Goal: Task Accomplishment & Management: Complete application form

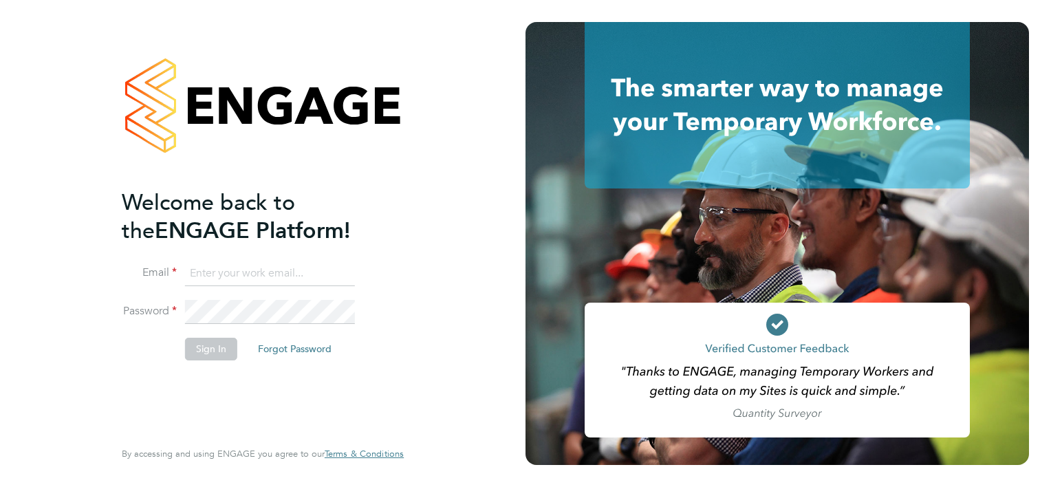
type input "jimhill@itsconstruction.co.uk"
click at [220, 356] on button "Sign In" at bounding box center [211, 349] width 52 height 22
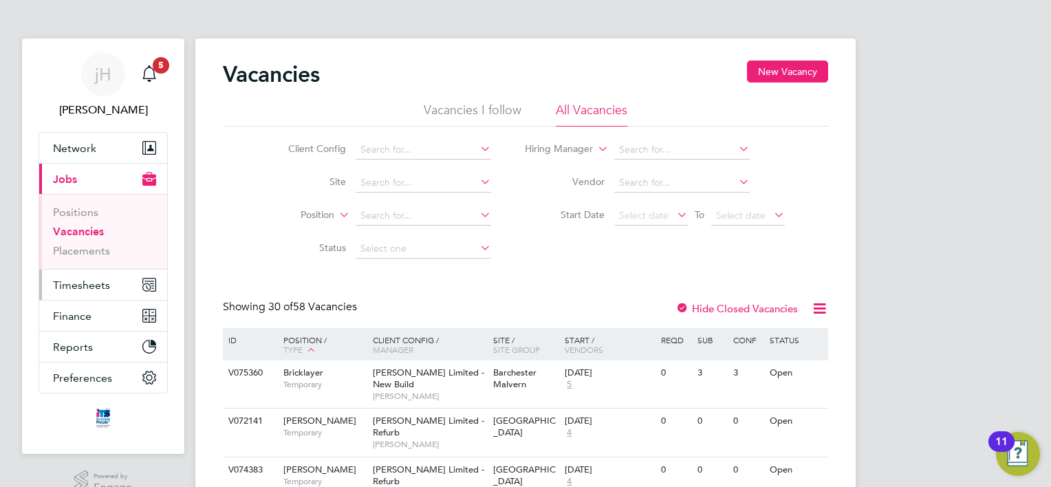
click at [86, 287] on span "Timesheets" at bounding box center [81, 285] width 57 height 13
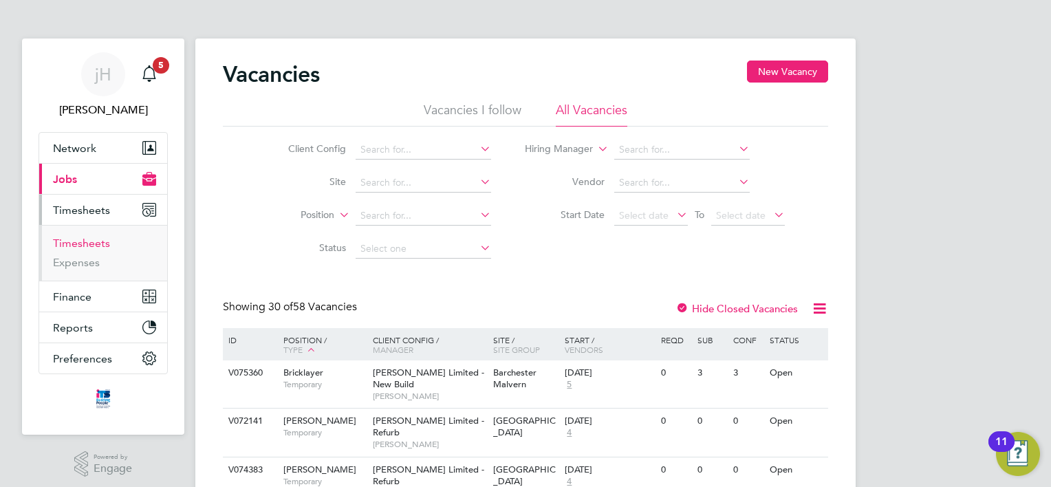
click at [94, 243] on link "Timesheets" at bounding box center [81, 243] width 57 height 13
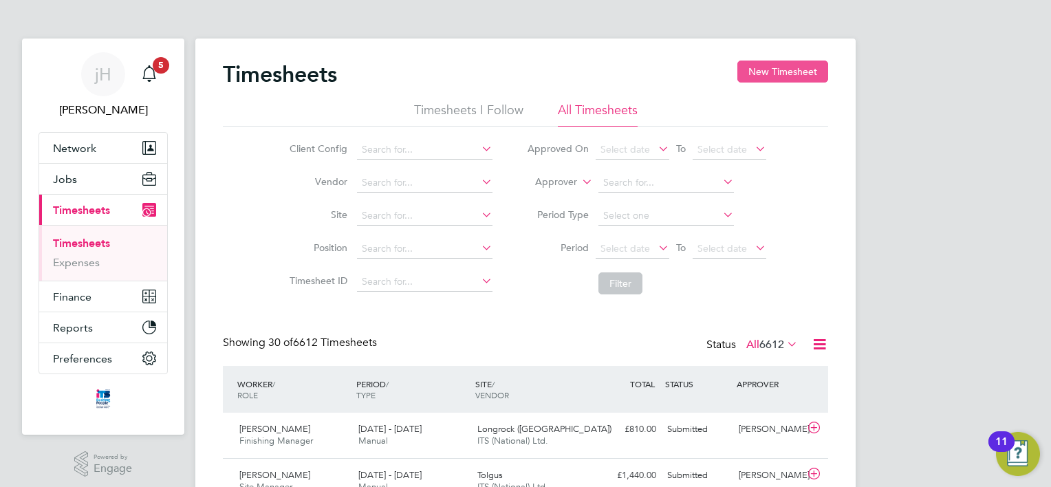
click at [785, 73] on button "New Timesheet" at bounding box center [782, 72] width 91 height 22
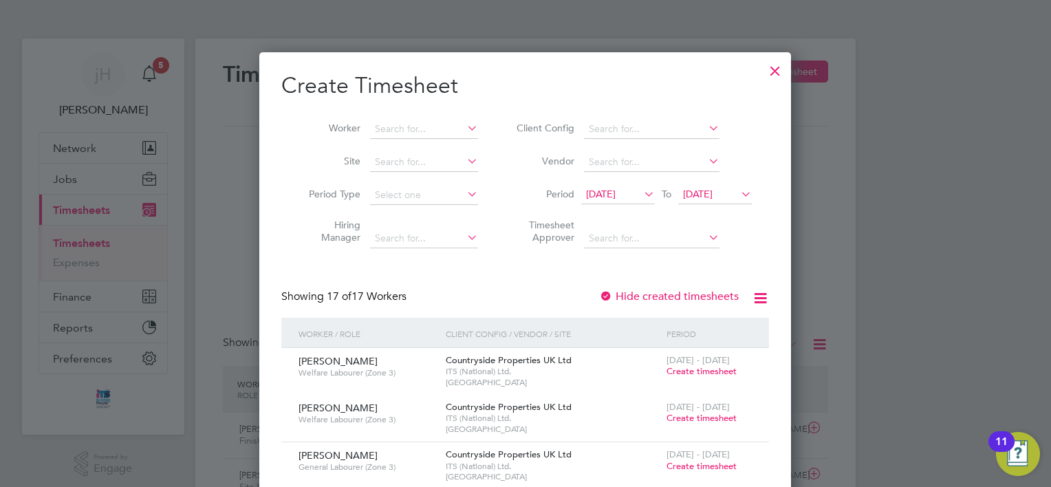
click at [641, 191] on icon at bounding box center [641, 193] width 0 height 19
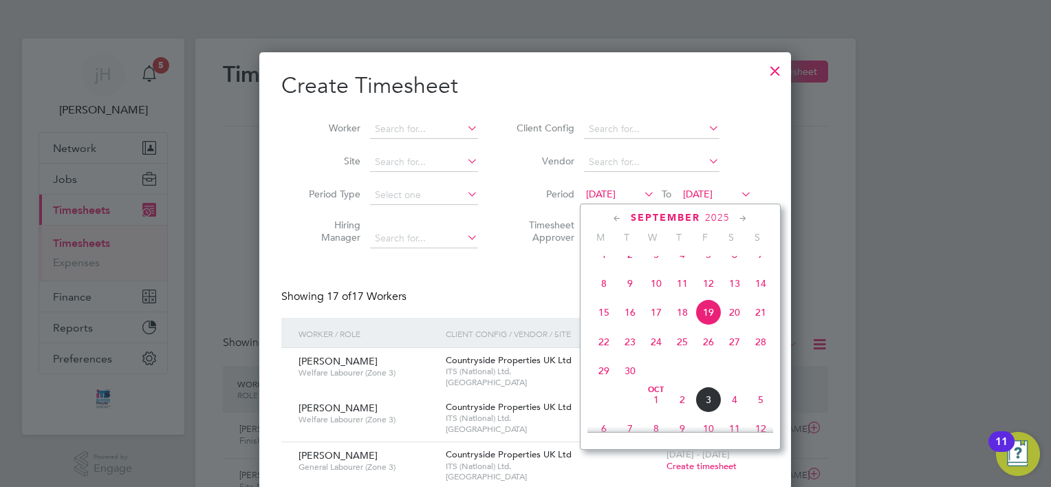
click at [598, 384] on span "29" at bounding box center [604, 371] width 26 height 26
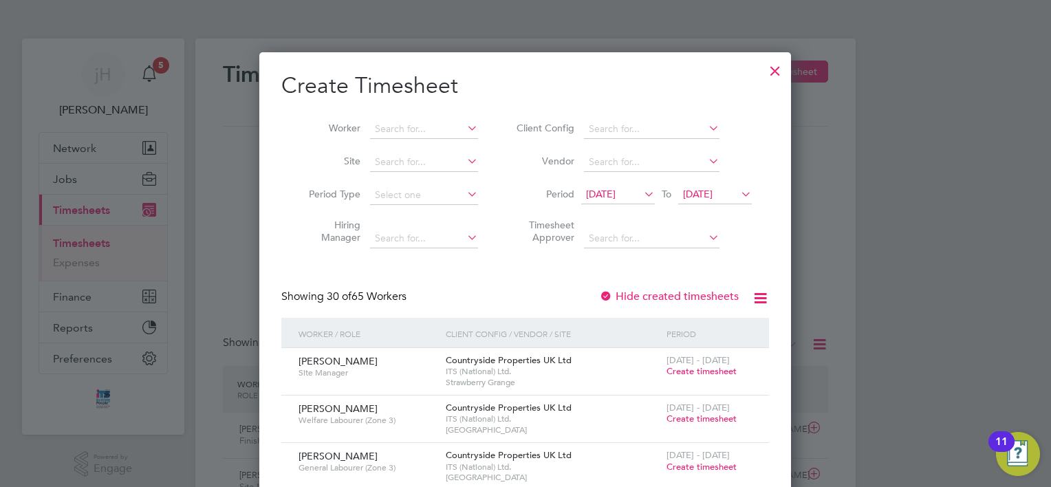
click at [738, 195] on icon at bounding box center [738, 193] width 0 height 19
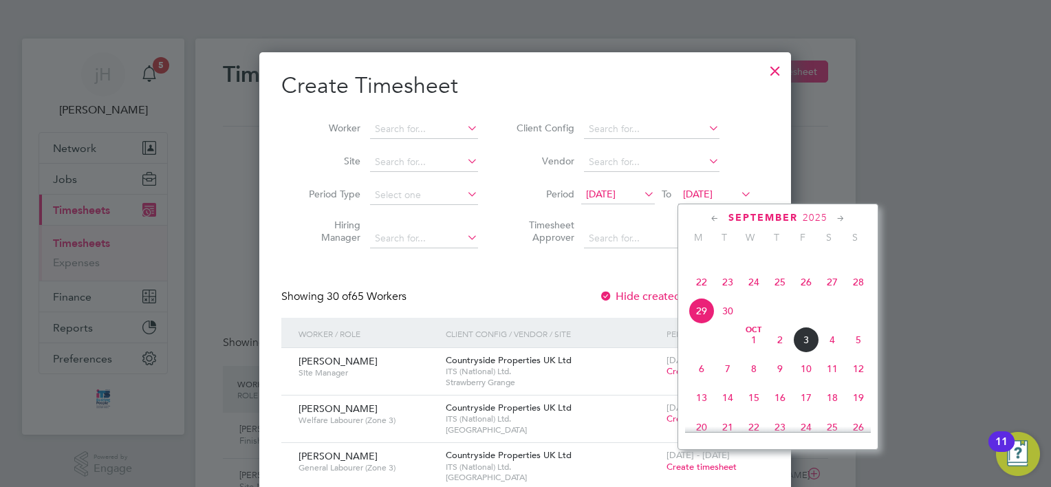
click at [860, 353] on span "5" at bounding box center [858, 340] width 26 height 26
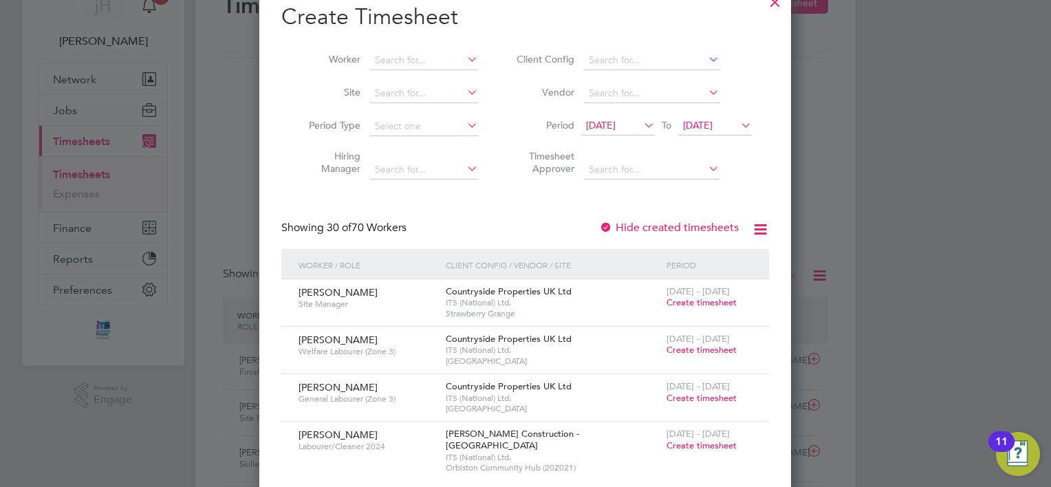
click at [641, 127] on icon at bounding box center [641, 125] width 0 height 19
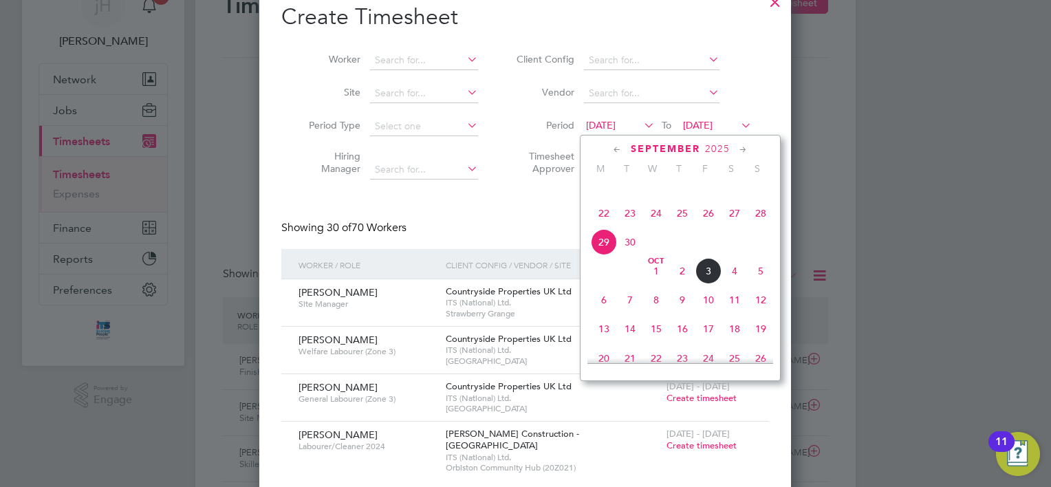
click at [710, 284] on span "3" at bounding box center [708, 271] width 26 height 26
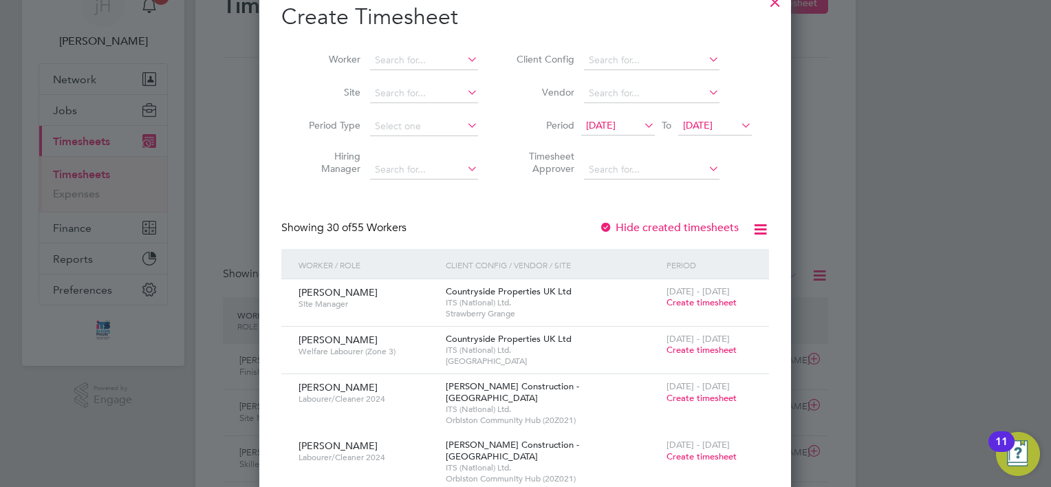
click at [641, 128] on icon at bounding box center [641, 125] width 0 height 19
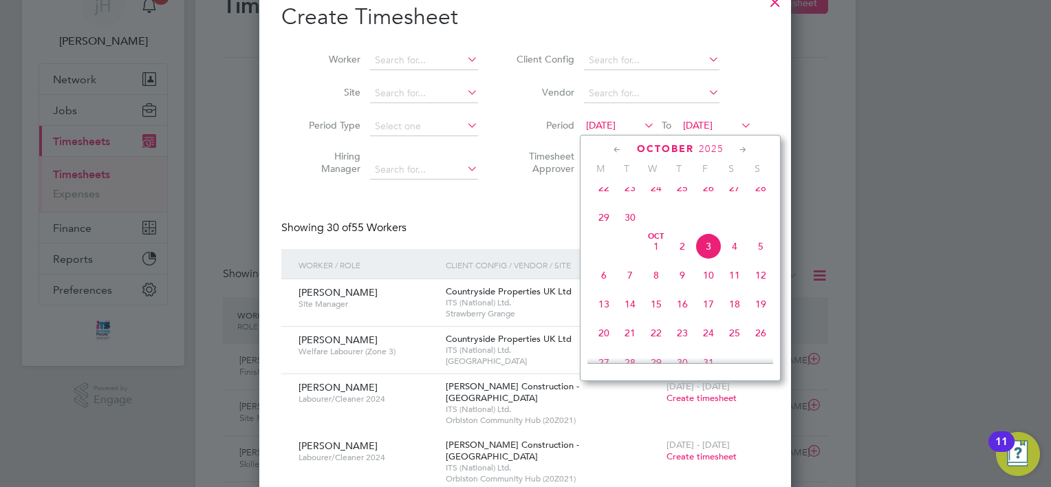
click at [608, 226] on span "29" at bounding box center [604, 217] width 26 height 26
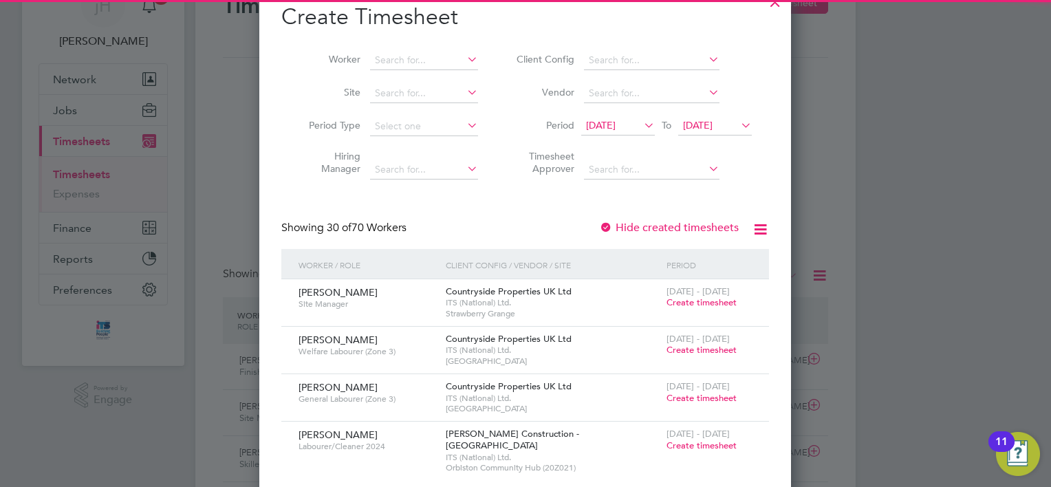
click at [738, 122] on icon at bounding box center [738, 125] width 0 height 19
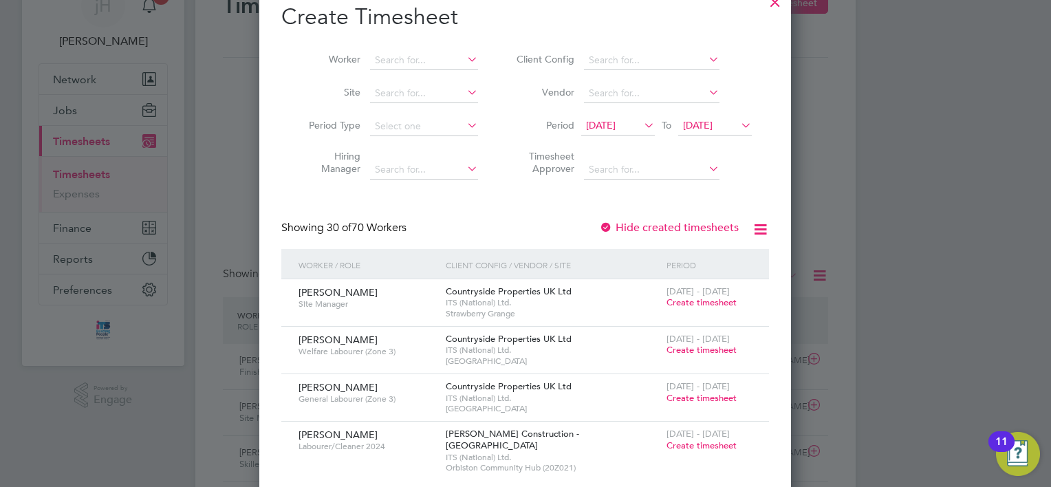
scroll to position [389, 0]
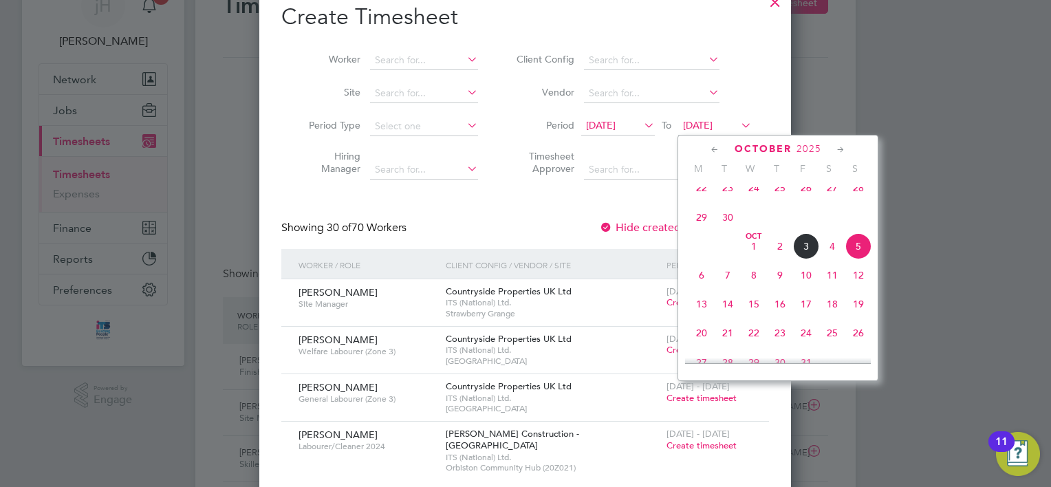
click at [804, 259] on span "3" at bounding box center [806, 246] width 26 height 26
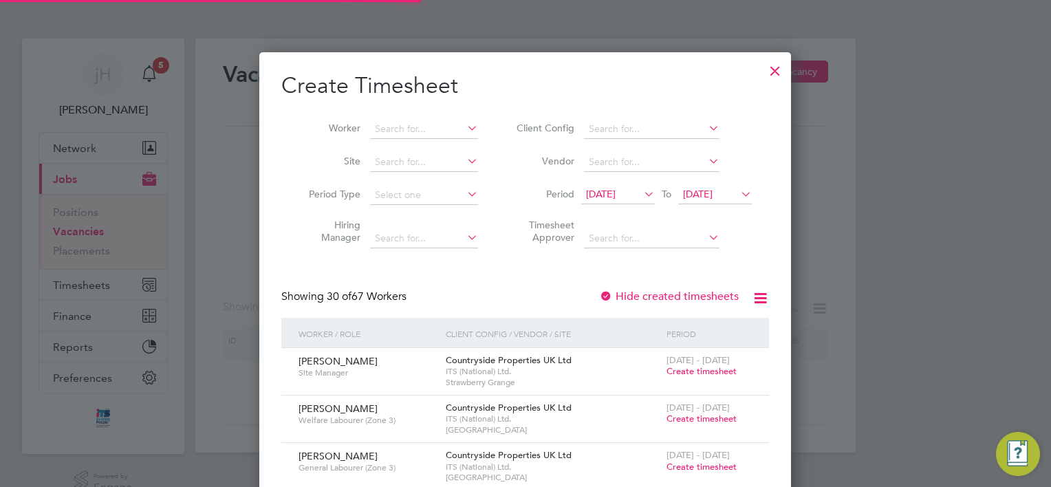
scroll to position [7, 7]
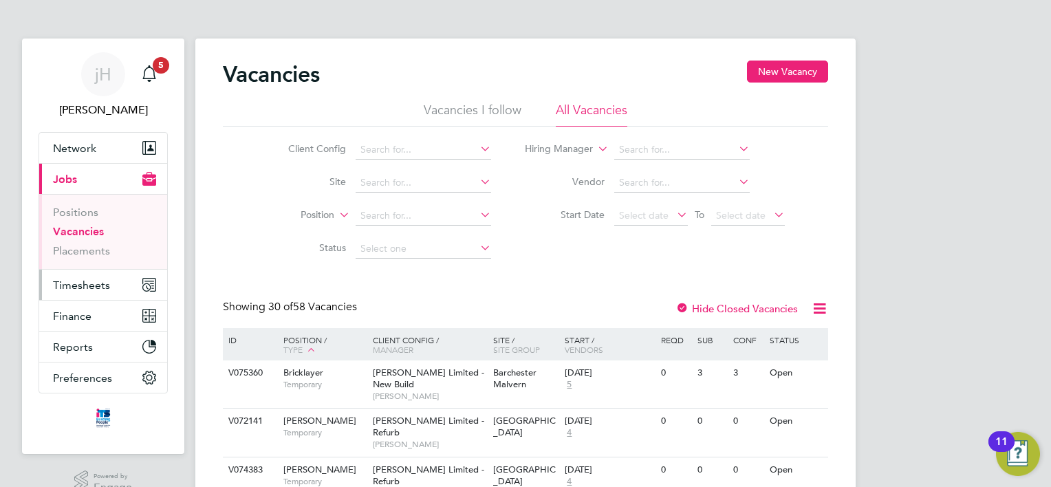
click at [86, 283] on span "Timesheets" at bounding box center [81, 285] width 57 height 13
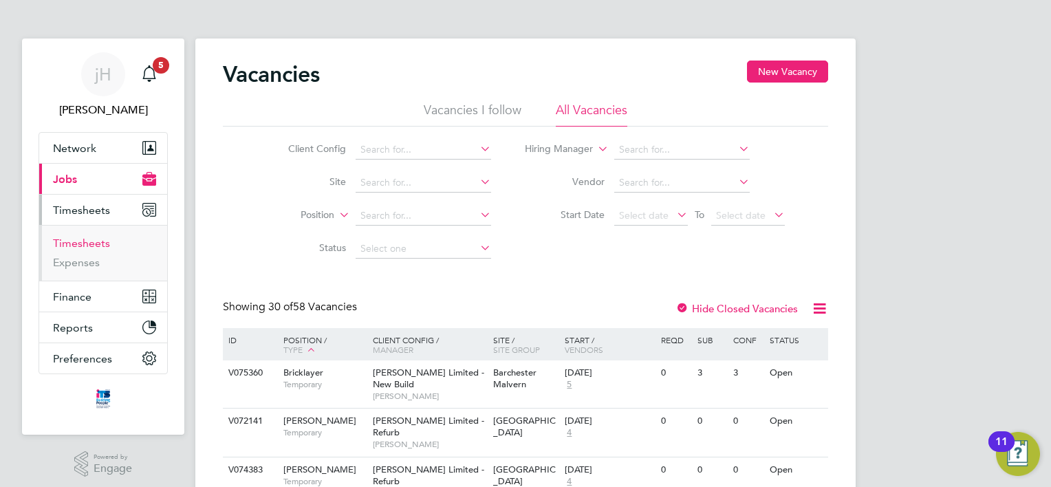
click at [87, 240] on link "Timesheets" at bounding box center [81, 243] width 57 height 13
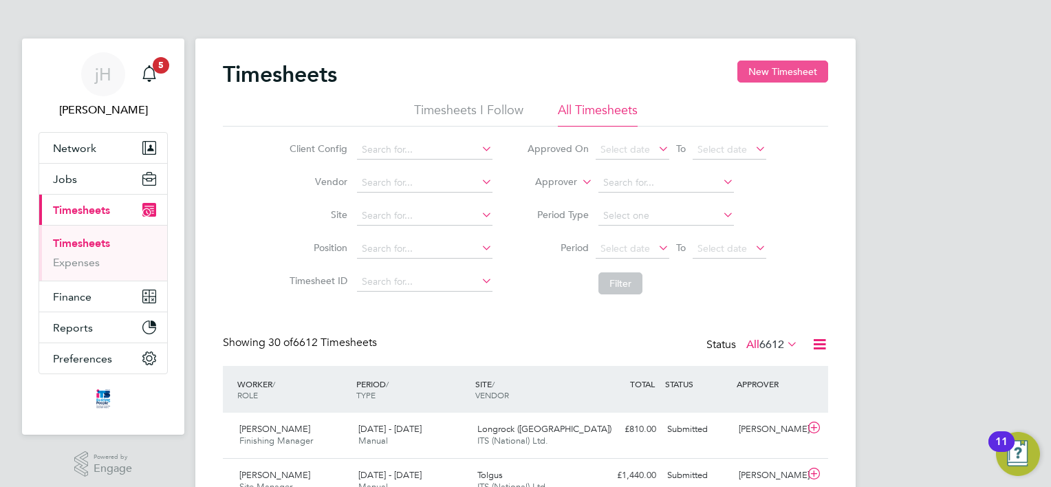
click at [768, 69] on button "New Timesheet" at bounding box center [782, 72] width 91 height 22
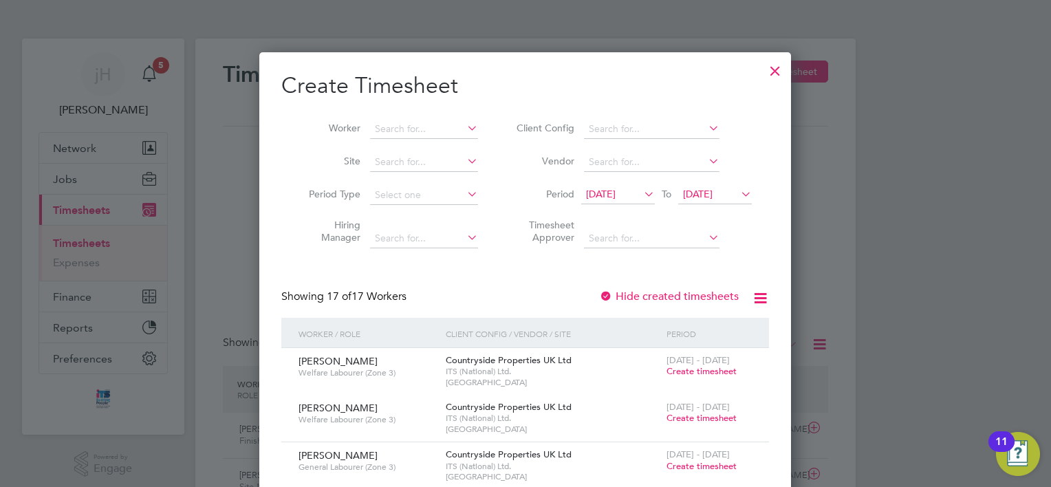
click at [641, 194] on icon at bounding box center [641, 193] width 0 height 19
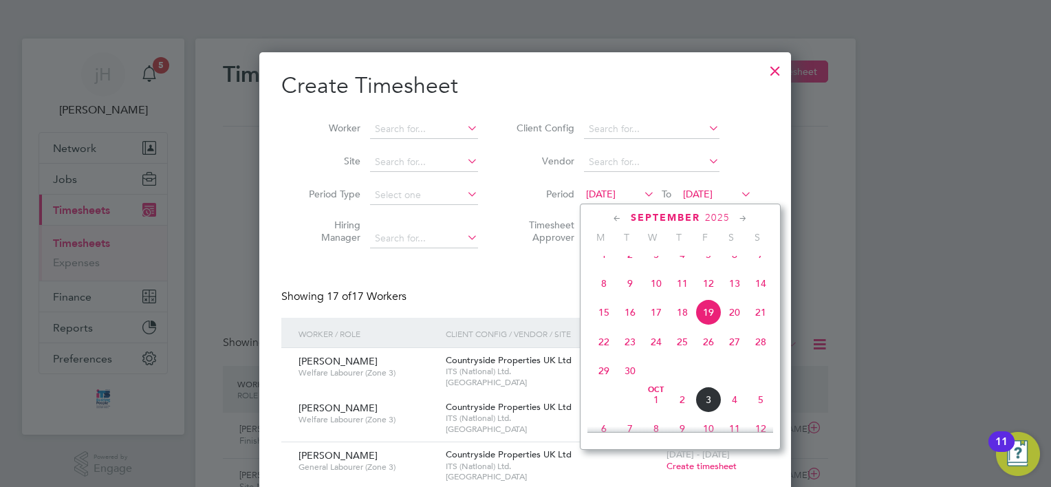
click at [600, 384] on span "29" at bounding box center [604, 371] width 26 height 26
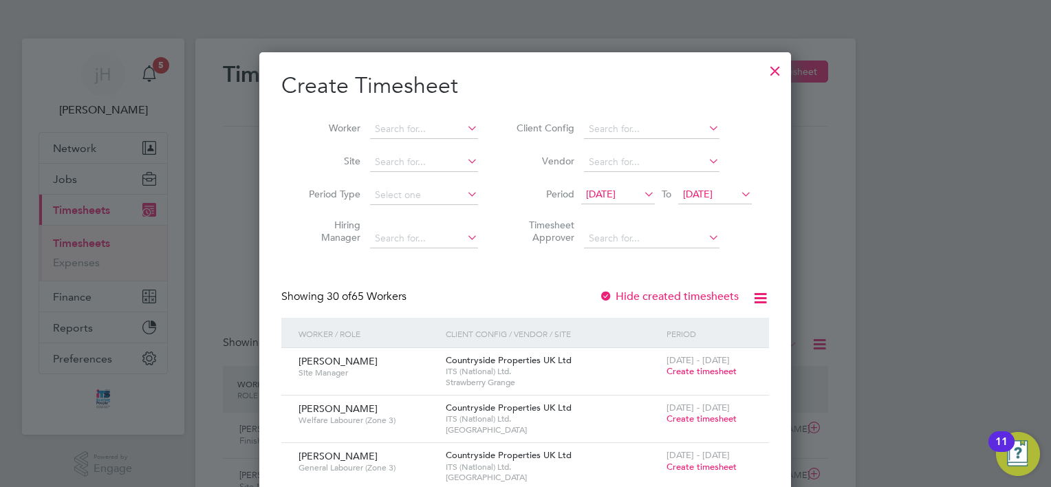
click at [738, 197] on icon at bounding box center [738, 193] width 0 height 19
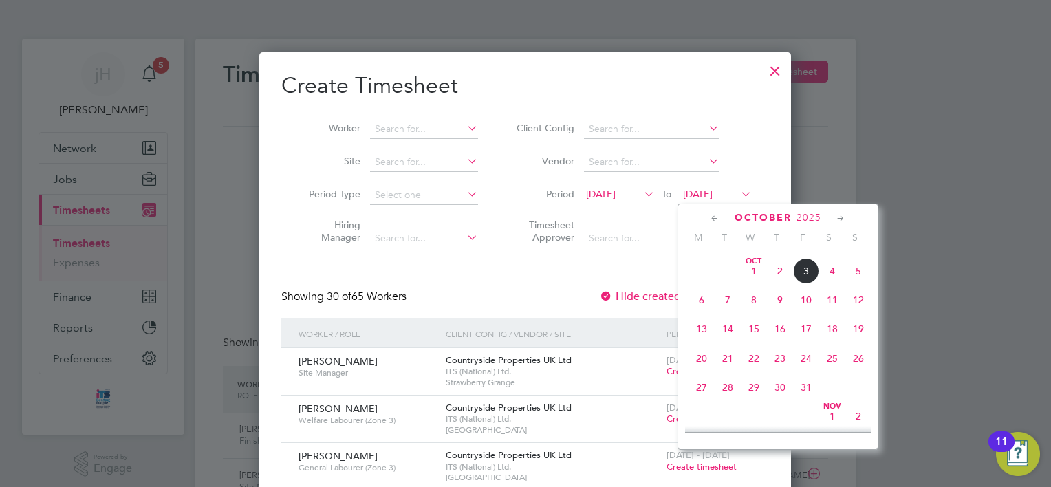
click at [856, 284] on span "5" at bounding box center [858, 271] width 26 height 26
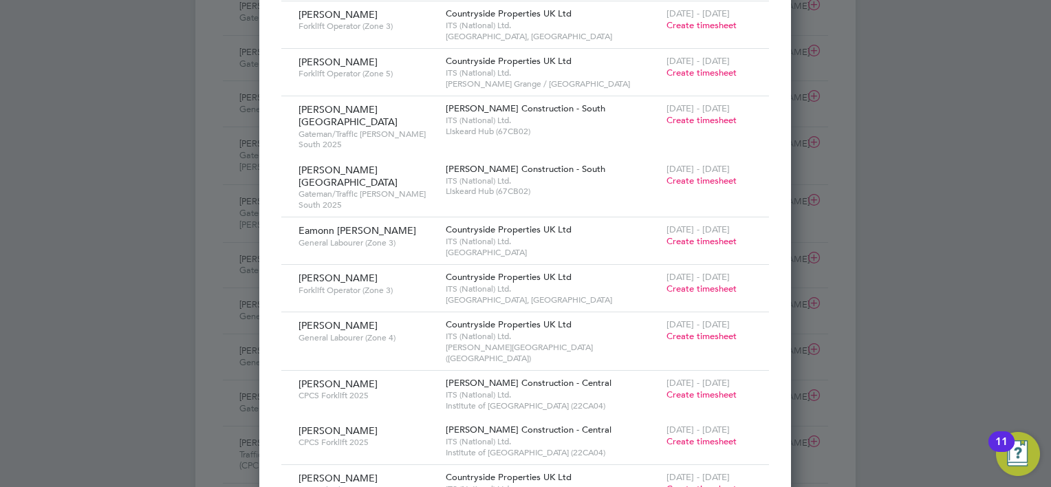
click at [699, 389] on span "Create timesheet" at bounding box center [701, 395] width 70 height 12
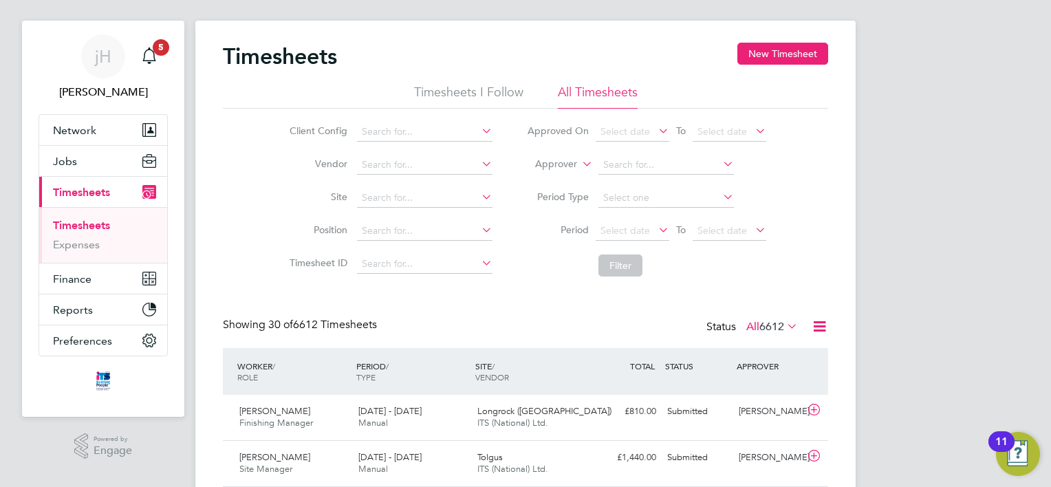
scroll to position [6, 7]
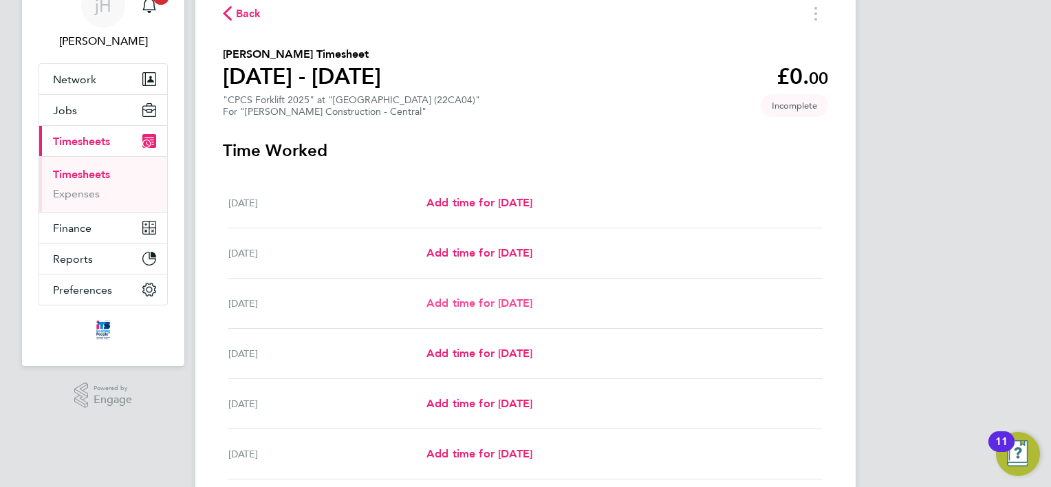
click at [495, 302] on span "Add time for [DATE]" at bounding box center [479, 302] width 106 height 13
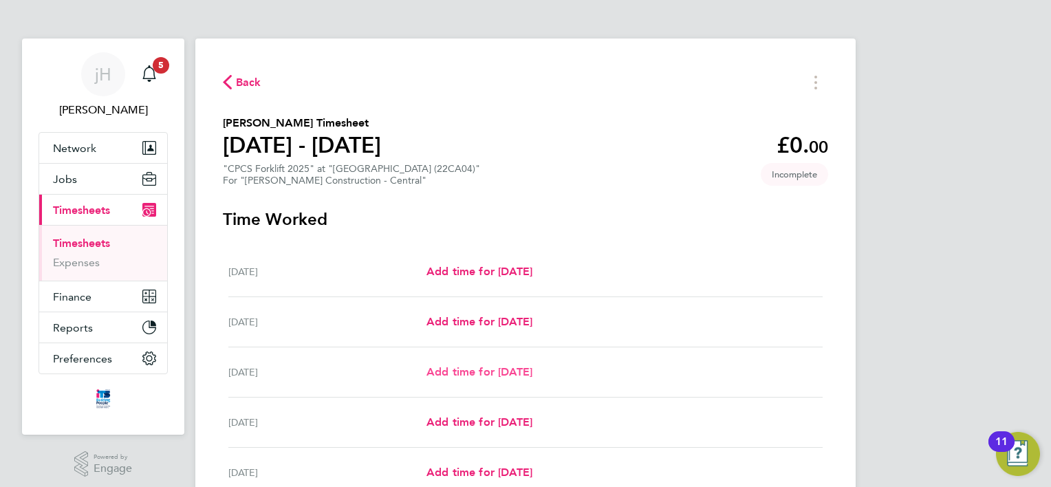
select select "30"
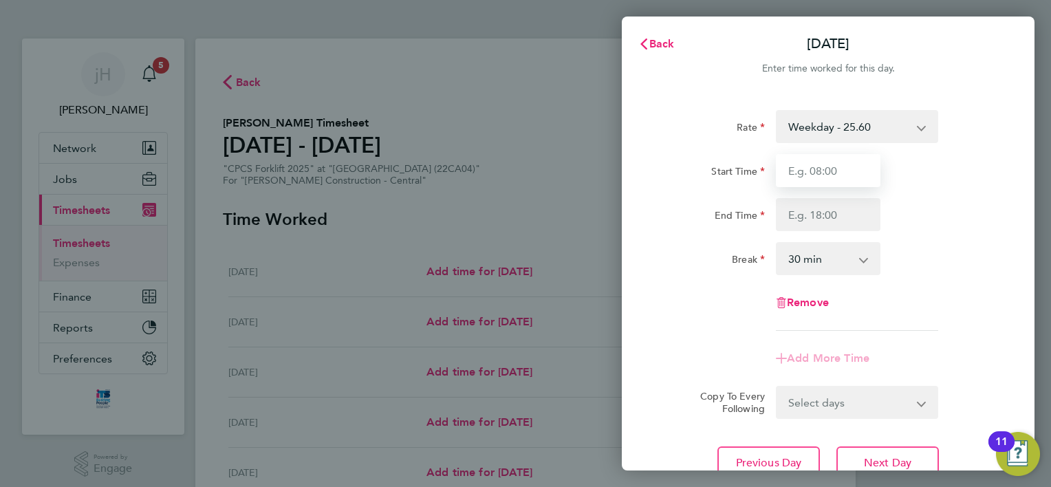
click at [846, 176] on input "Start Time" at bounding box center [828, 170] width 105 height 33
type input "07:00"
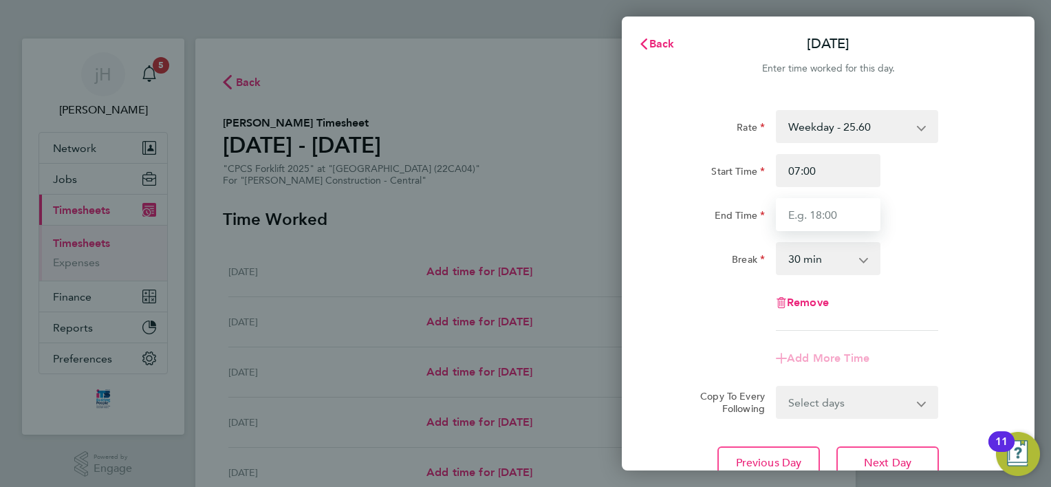
type input "18:30"
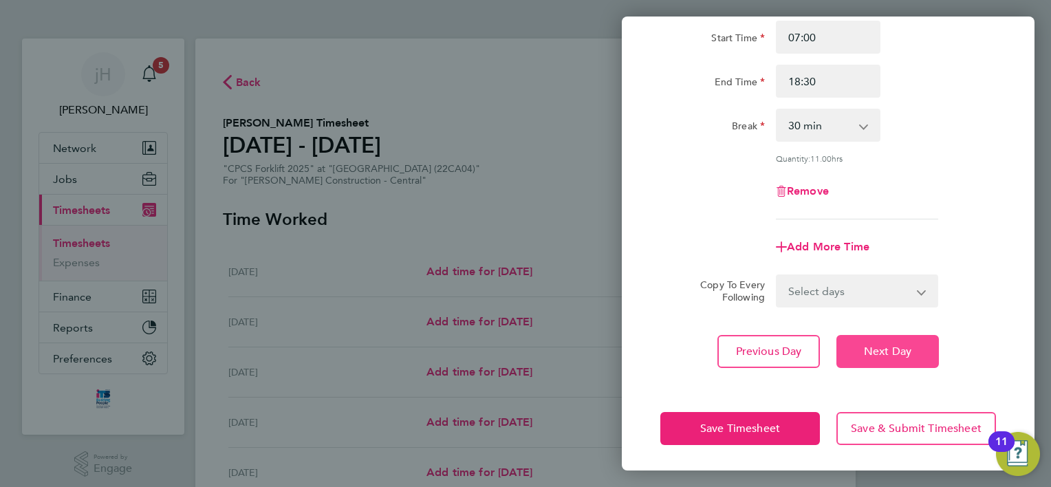
click at [884, 353] on span "Next Day" at bounding box center [887, 352] width 47 height 14
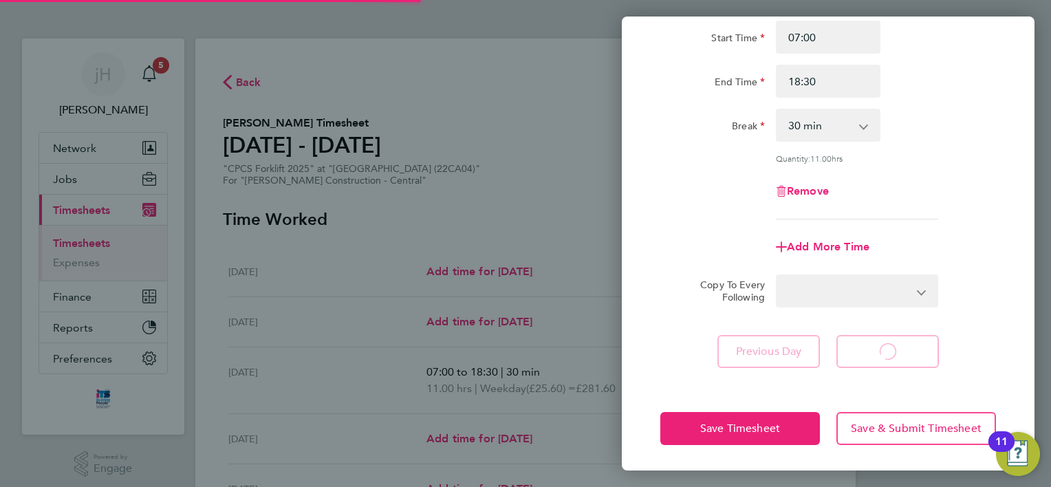
select select "30"
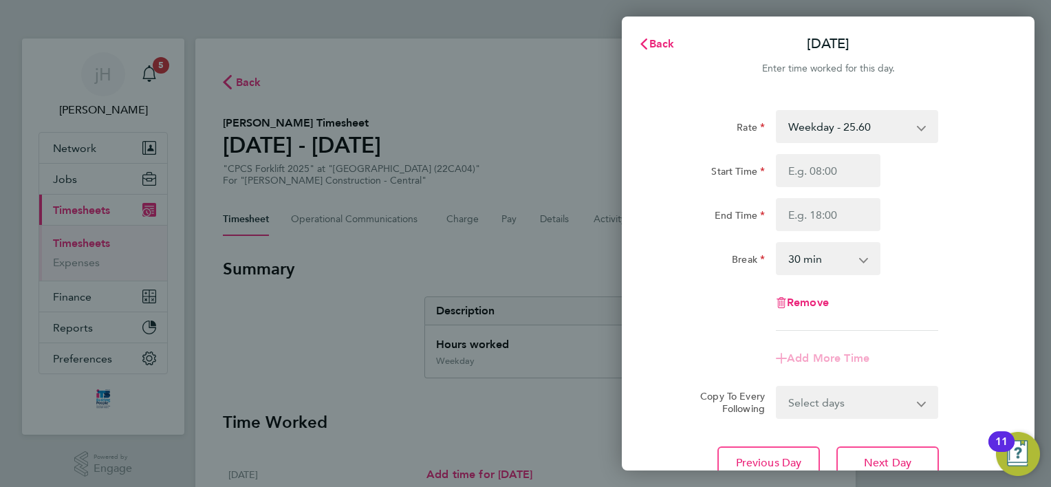
click at [850, 151] on div "Rate Weekday - 25.60 Overtime - 37.11 Start Time End Time Break 0 min 15 min 30…" at bounding box center [828, 220] width 336 height 221
click at [847, 168] on input "Start Time" at bounding box center [828, 170] width 105 height 33
type input "07:00"
type input "18:30"
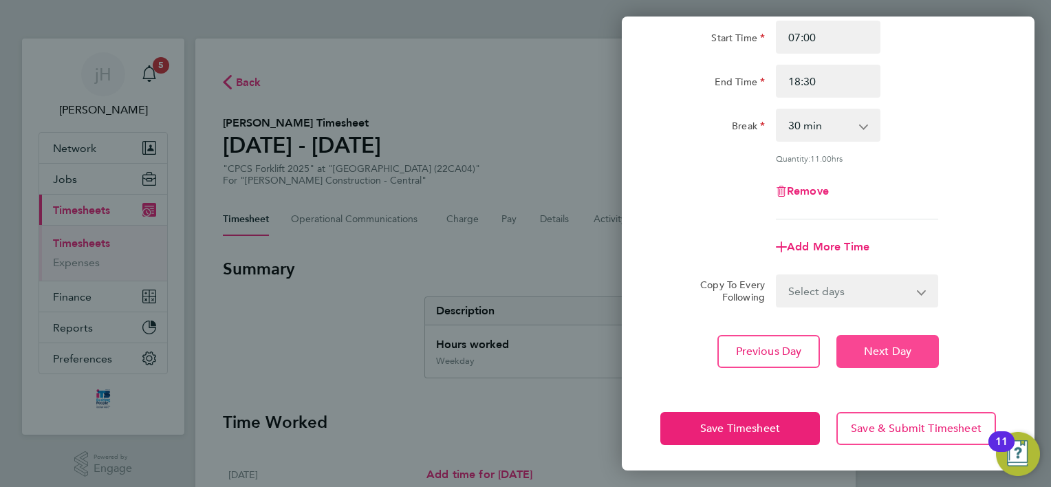
click at [895, 355] on span "Next Day" at bounding box center [887, 352] width 47 height 14
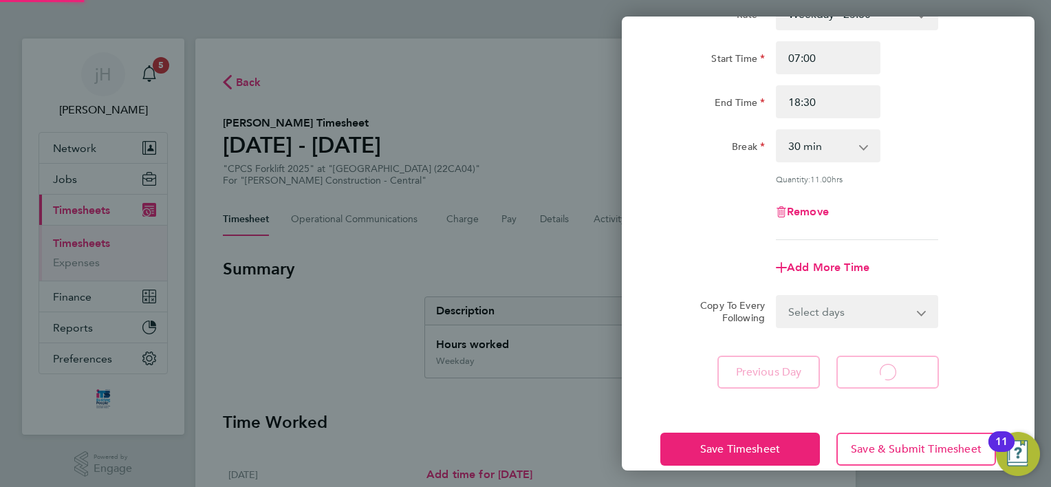
select select "30"
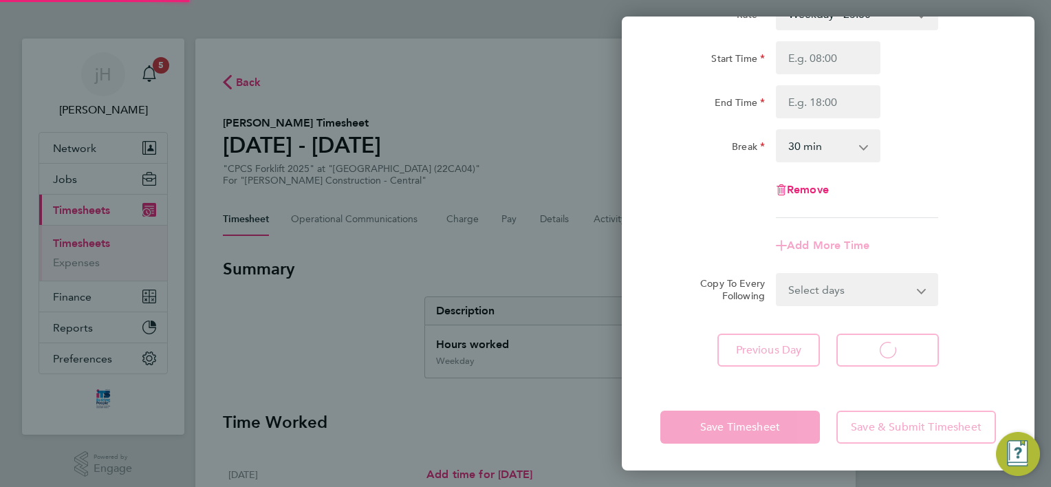
select select "30"
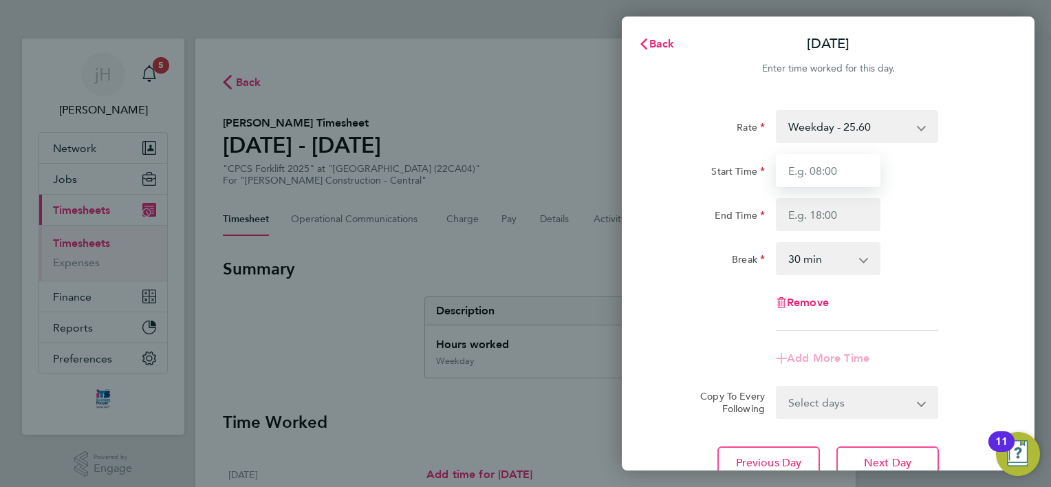
click at [842, 173] on input "Start Time" at bounding box center [828, 170] width 105 height 33
type input "07:00"
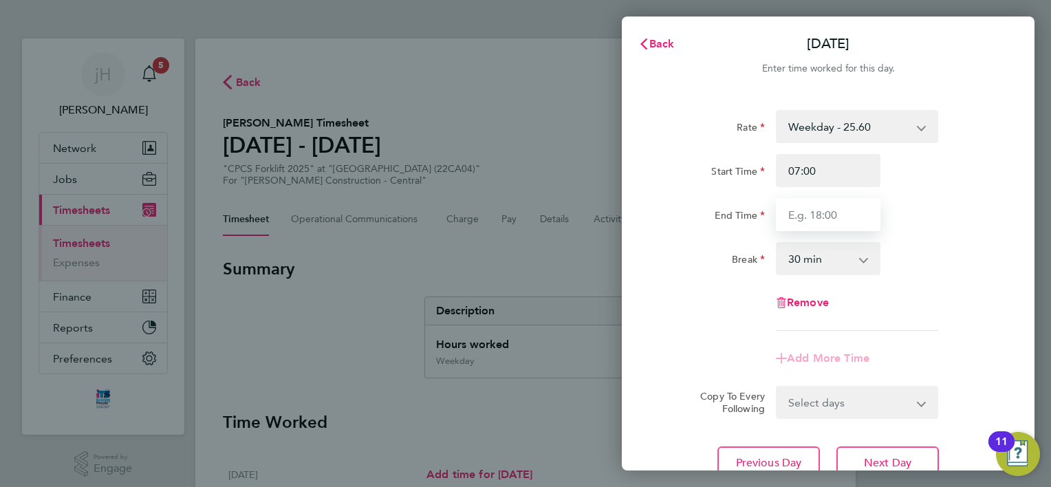
type input "18:30"
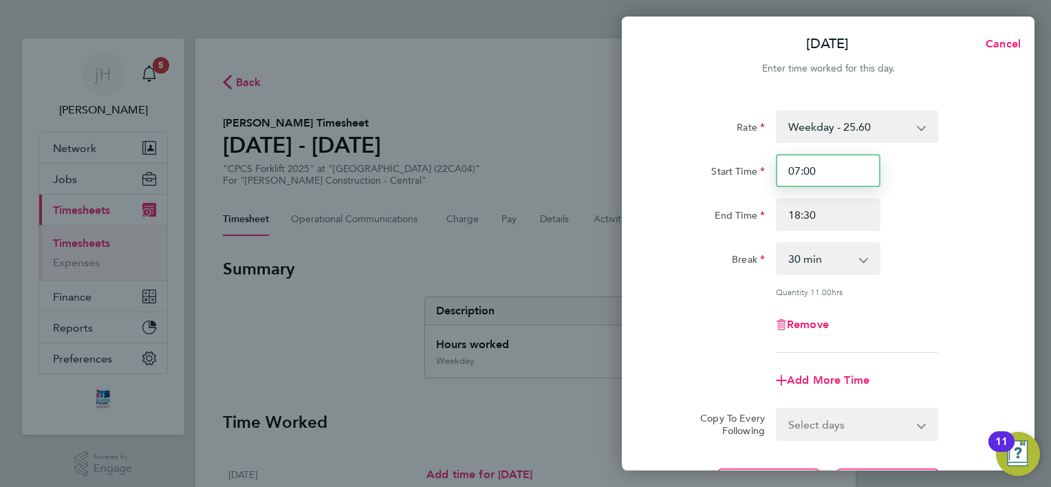
click at [798, 171] on input "07:00" at bounding box center [828, 170] width 105 height 33
type input "06:00"
click at [933, 292] on div "Quantity: 11.00 hrs" at bounding box center [857, 291] width 162 height 11
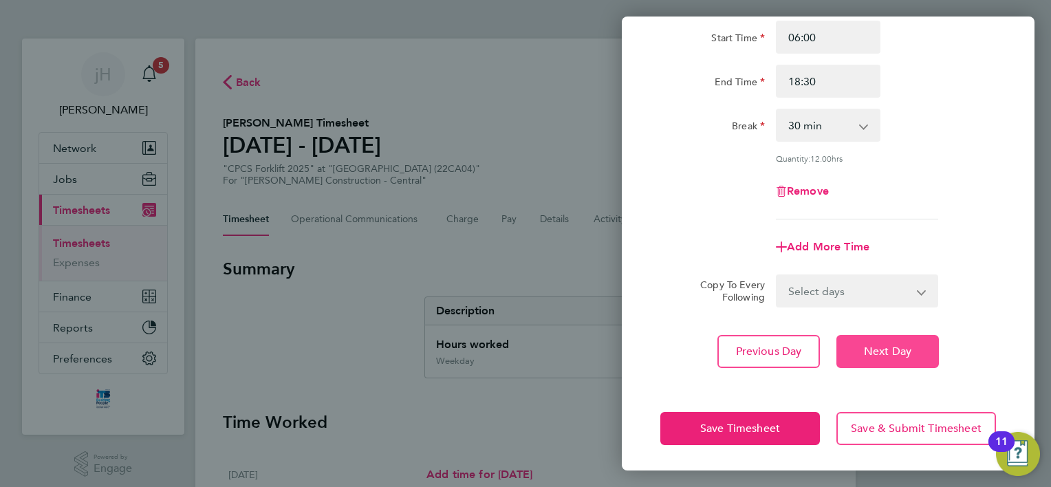
click at [880, 356] on button "Next Day" at bounding box center [887, 351] width 102 height 33
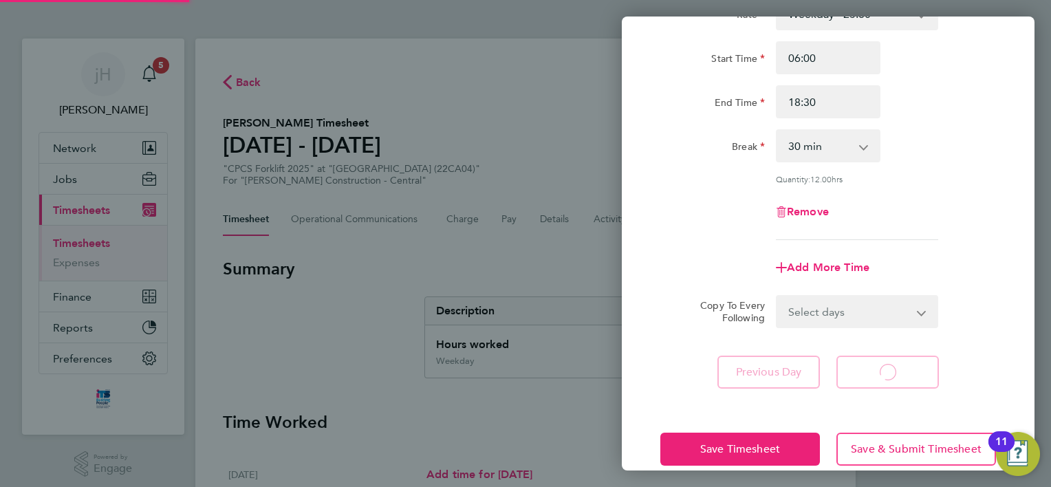
select select "30"
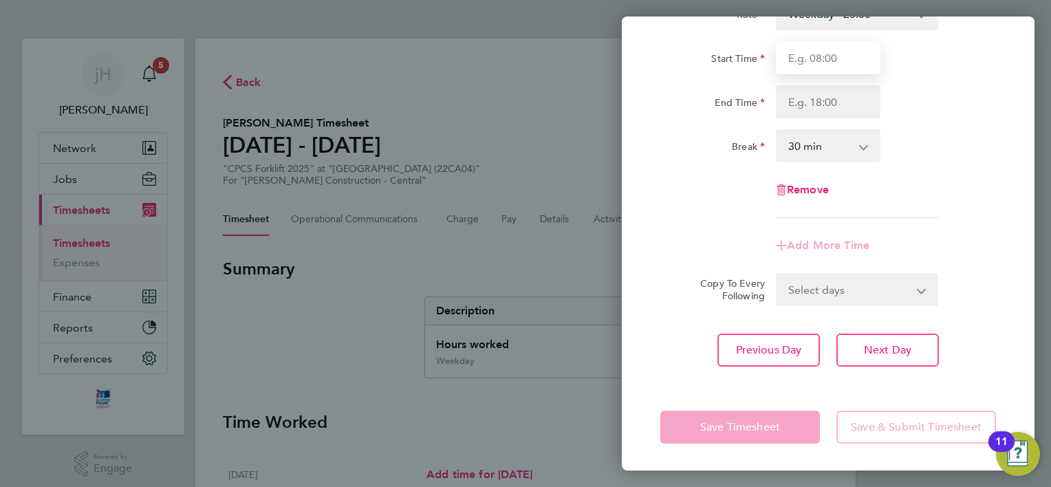
click at [831, 54] on input "Start Time" at bounding box center [828, 57] width 105 height 33
type input "07:00"
type input "18:30"
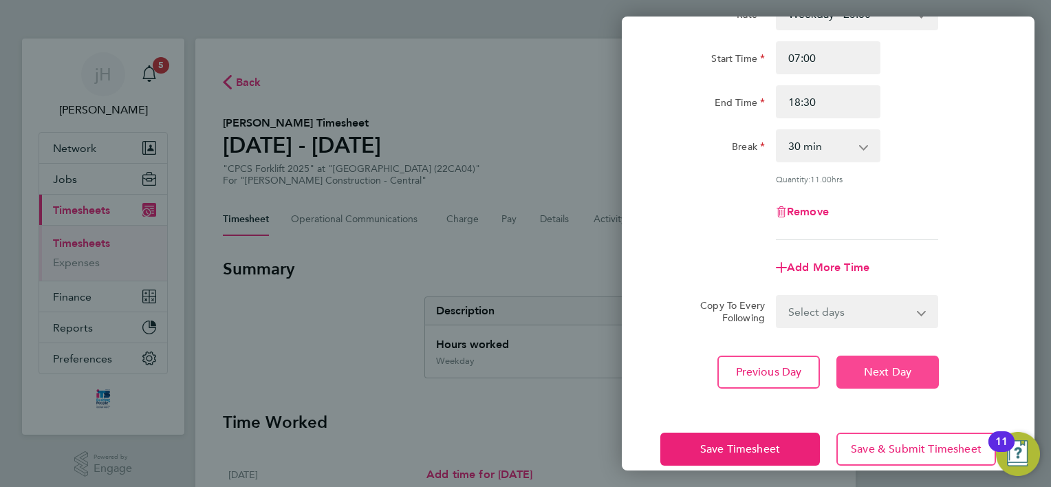
click at [900, 369] on span "Next Day" at bounding box center [887, 372] width 47 height 14
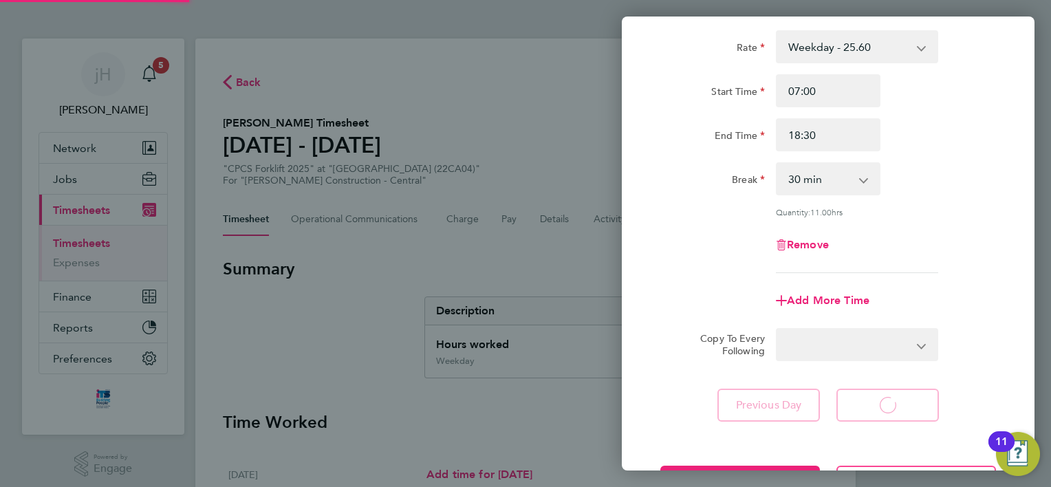
select select "30"
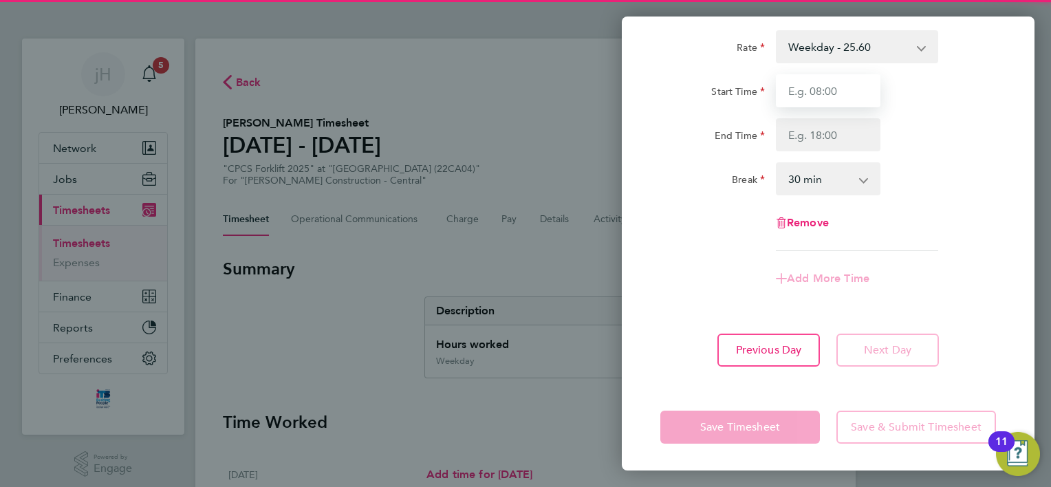
click at [840, 85] on input "Start Time" at bounding box center [828, 90] width 105 height 33
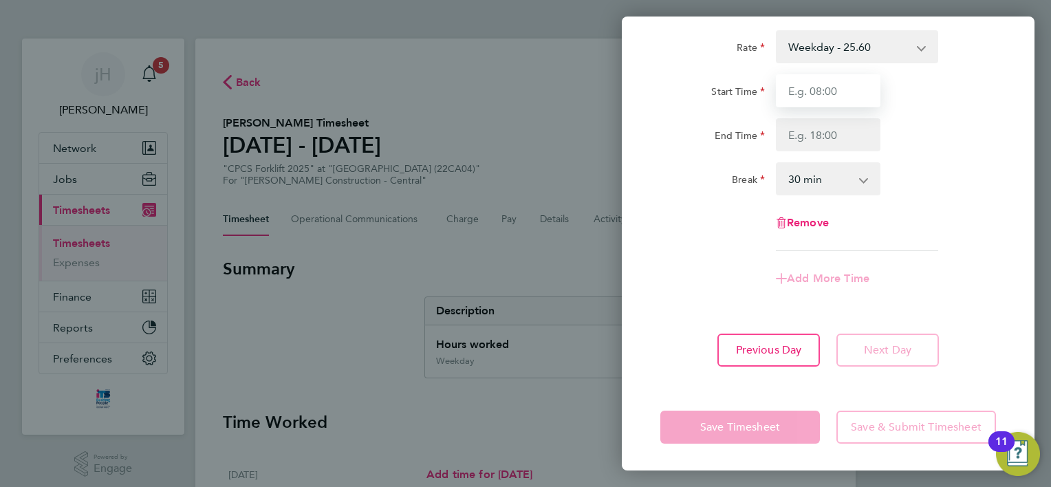
type input "07:00"
type input "18:30"
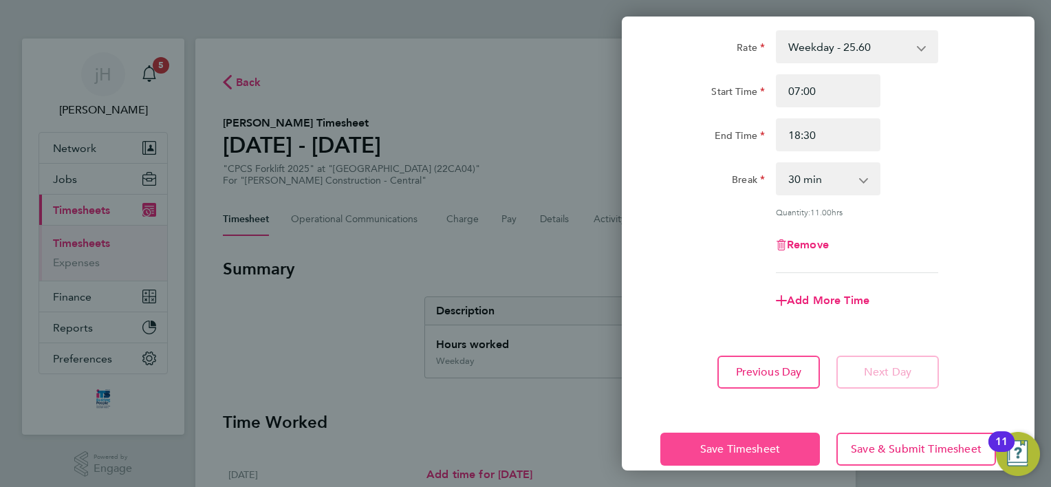
click at [764, 448] on span "Save Timesheet" at bounding box center [740, 449] width 80 height 14
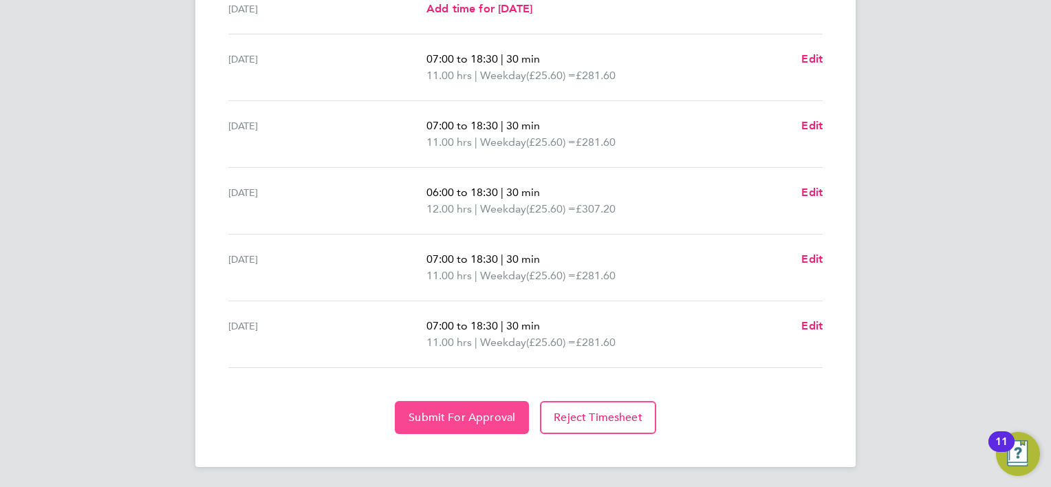
click at [475, 424] on button "Submit For Approval" at bounding box center [462, 417] width 134 height 33
